Goal: Task Accomplishment & Management: Manage account settings

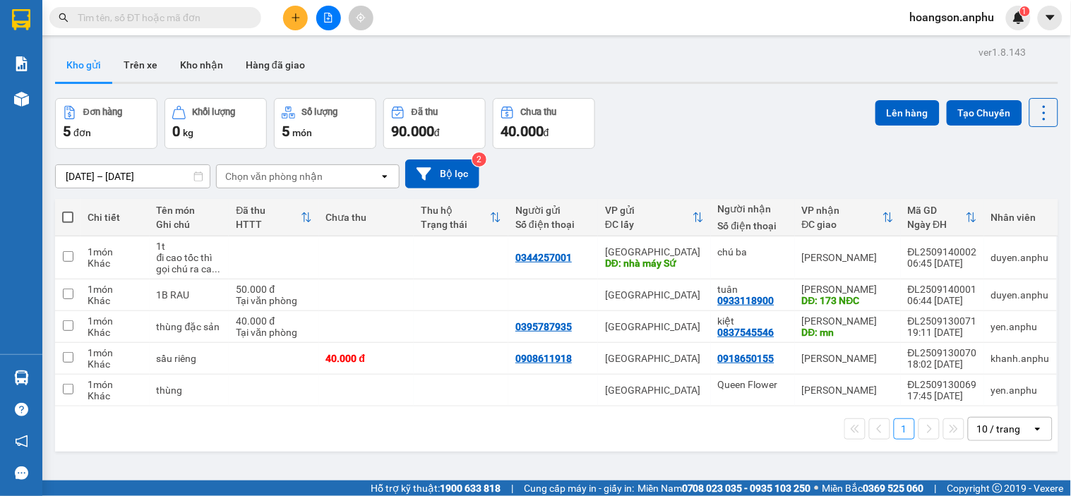
click at [933, 16] on span "hoangson.anphu" at bounding box center [952, 17] width 107 height 18
click at [933, 42] on span "Đăng xuất" at bounding box center [960, 44] width 78 height 16
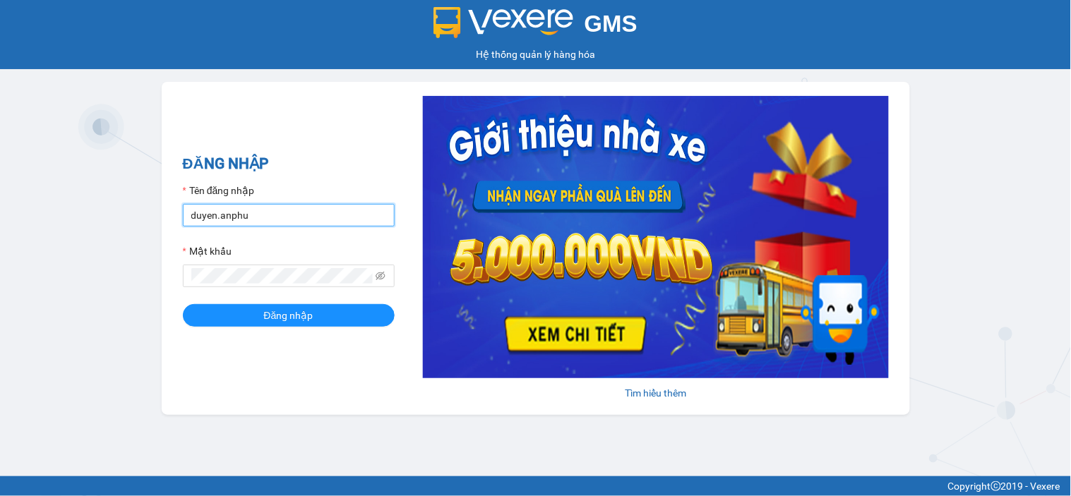
click at [287, 212] on input "duyen.anphu" at bounding box center [289, 215] width 212 height 23
type input "huyen.anphu"
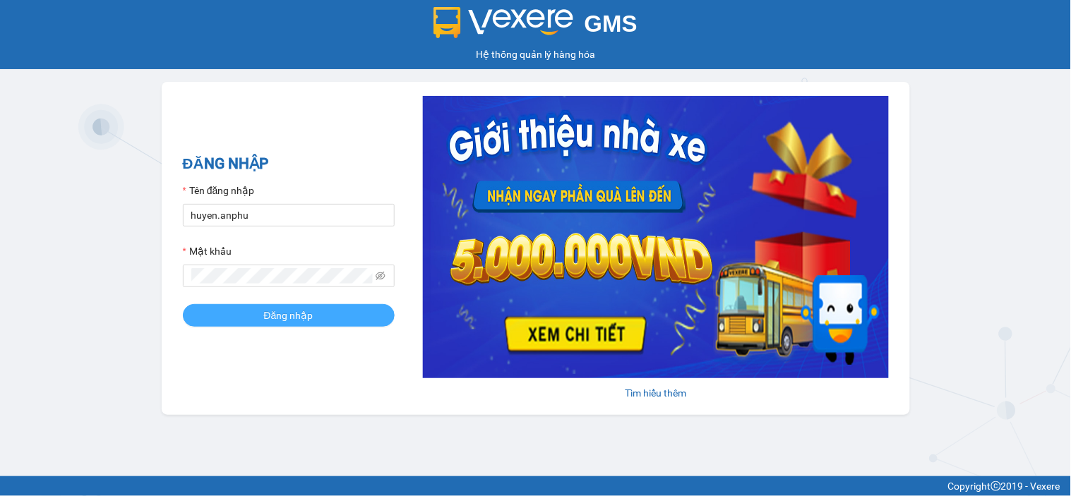
click at [271, 315] on span "Đăng nhập" at bounding box center [288, 316] width 49 height 16
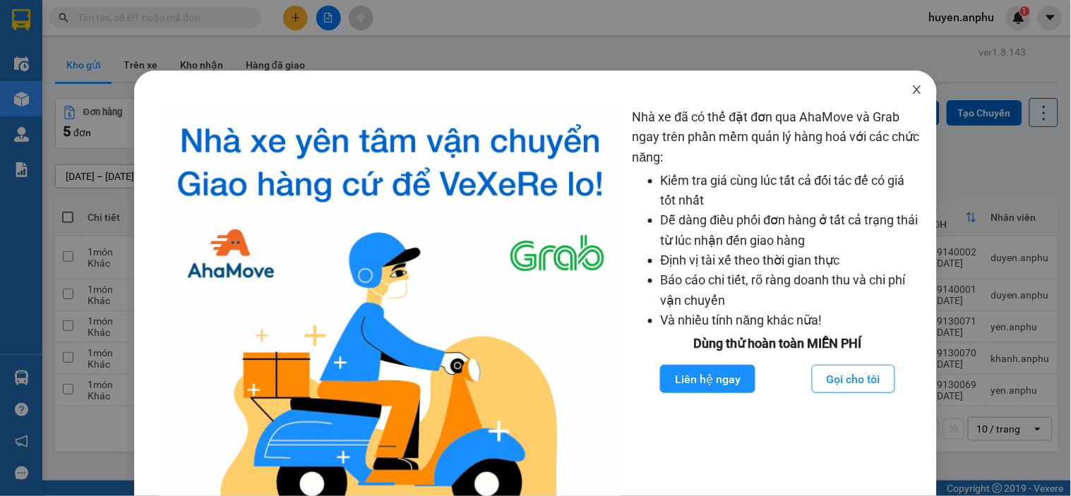
click at [914, 88] on icon "close" at bounding box center [918, 89] width 8 height 8
